Goal: Find specific page/section: Find specific page/section

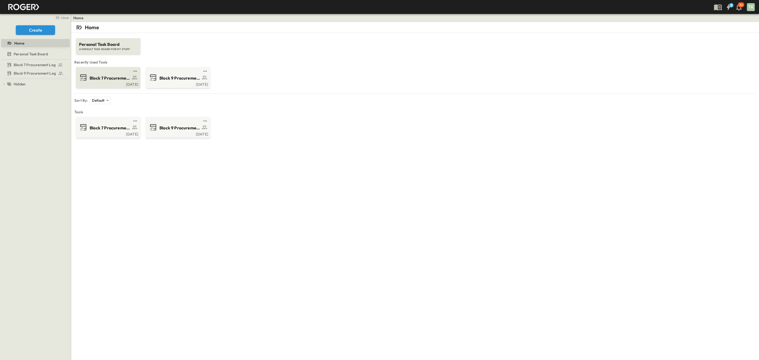
click at [113, 74] on div "Block 7 Procurement Log" at bounding box center [115, 77] width 51 height 7
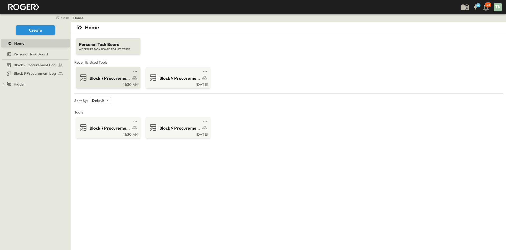
click at [108, 72] on link at bounding box center [106, 71] width 51 height 4
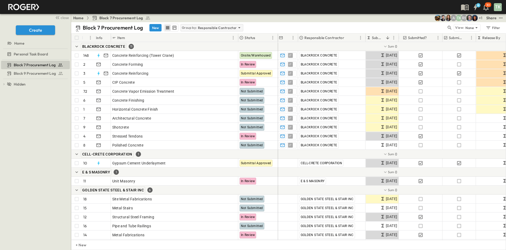
click at [216, 28] on p "Responsible Contractor" at bounding box center [217, 27] width 39 height 5
click at [209, 36] on div "None" at bounding box center [211, 34] width 61 height 7
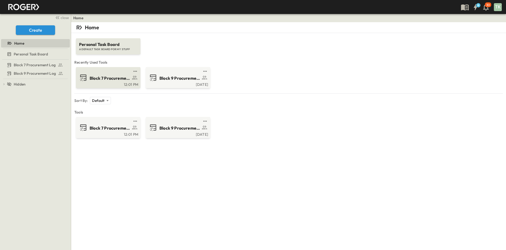
click at [103, 80] on span "Block 7 Procurement Log" at bounding box center [110, 78] width 41 height 6
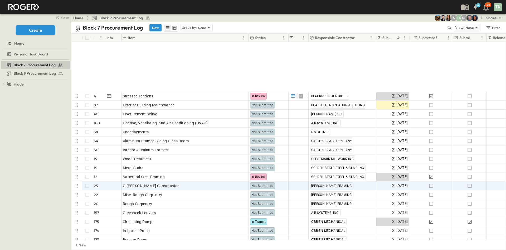
scroll to position [316, 0]
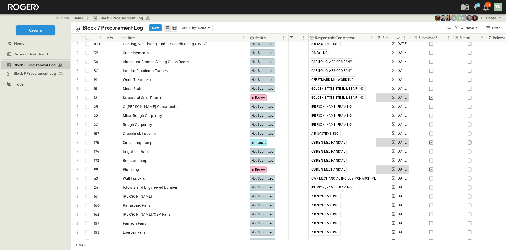
click at [197, 32] on div "Block 7 Procurement Log New Group by: None View: None Filter" at bounding box center [288, 27] width 435 height 11
click at [196, 27] on p "Group by:" at bounding box center [189, 27] width 15 height 5
click at [196, 51] on p "Responsible Contractor" at bounding box center [197, 53] width 30 height 11
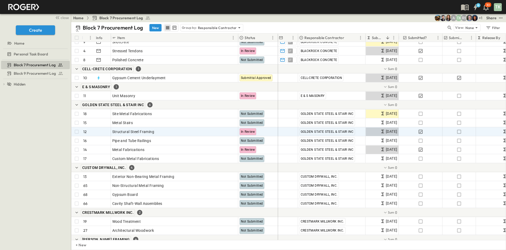
scroll to position [0, 0]
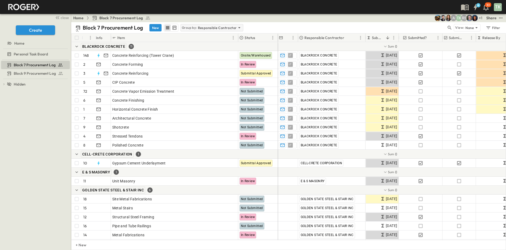
click at [205, 25] on p "Responsible Contractor" at bounding box center [217, 27] width 39 height 5
click at [198, 36] on div "None" at bounding box center [211, 34] width 61 height 7
